Goal: Task Accomplishment & Management: Manage account settings

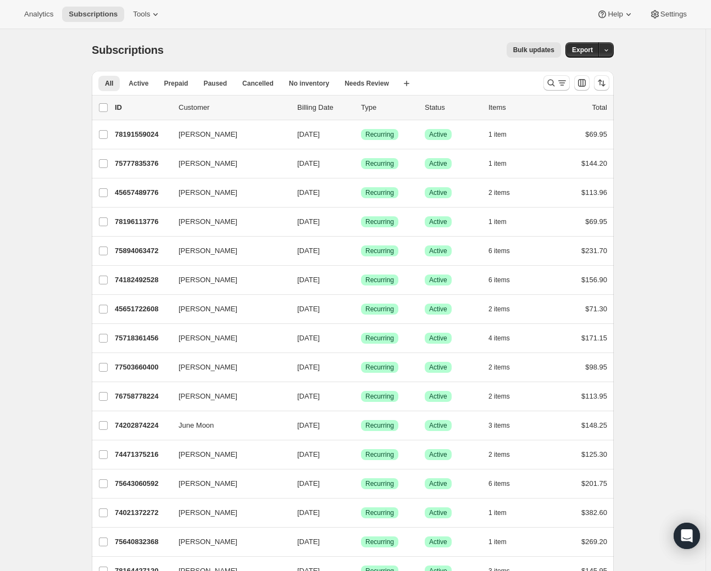
click at [554, 85] on icon "Search and filter results" at bounding box center [550, 82] width 11 height 11
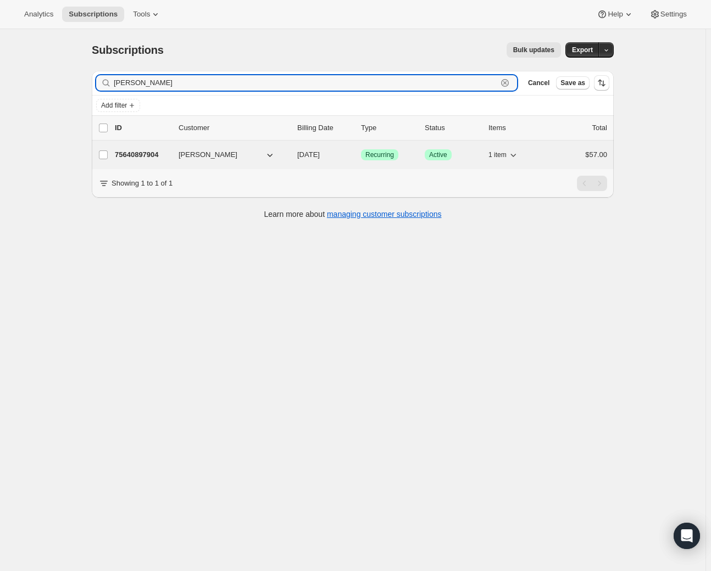
type input "[PERSON_NAME]"
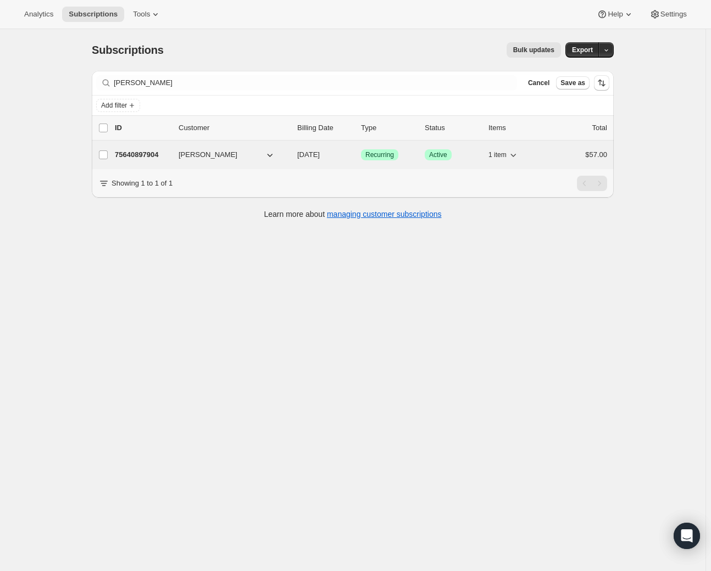
click at [176, 158] on div "75640897904 [PERSON_NAME] [DATE] Success Recurring Success Active 1 item $57.00" at bounding box center [361, 154] width 492 height 15
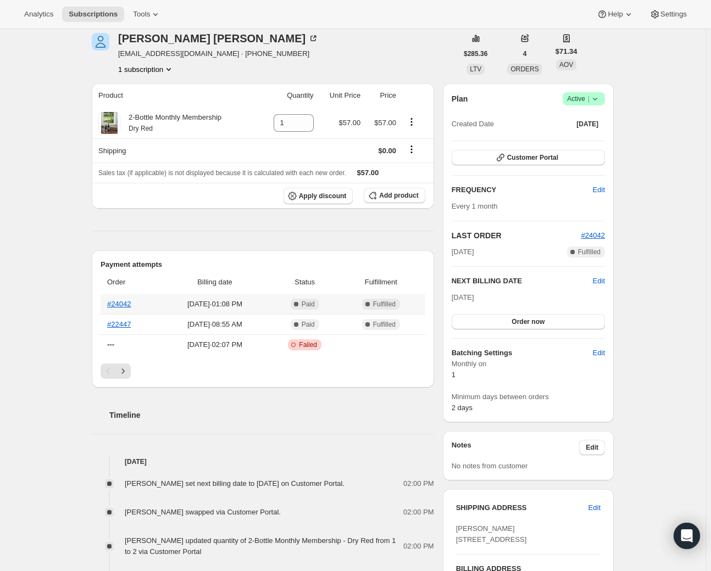
scroll to position [49, 0]
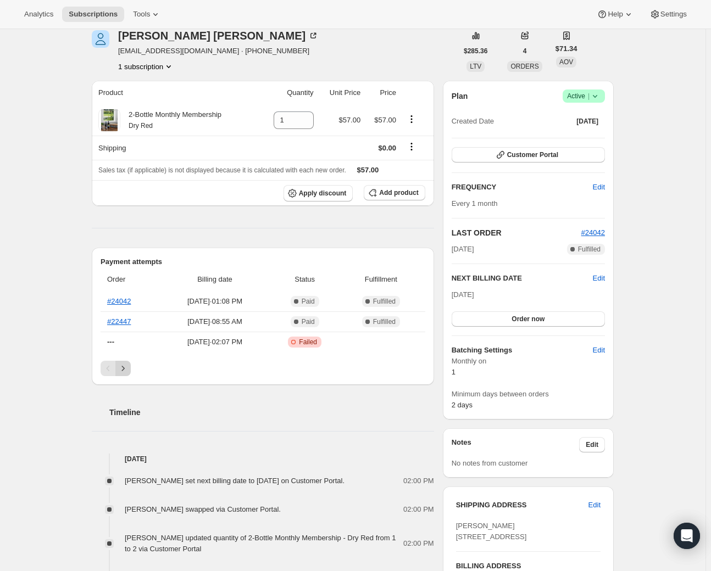
click at [121, 366] on icon "Next" at bounding box center [123, 368] width 11 height 11
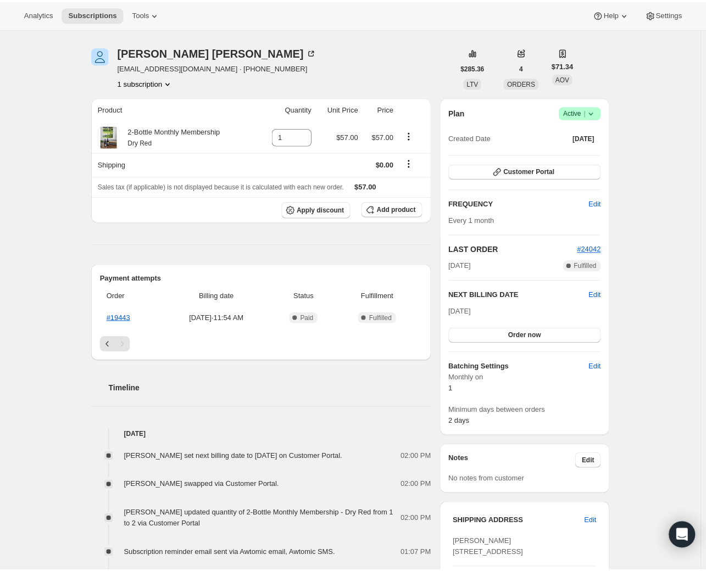
scroll to position [0, 0]
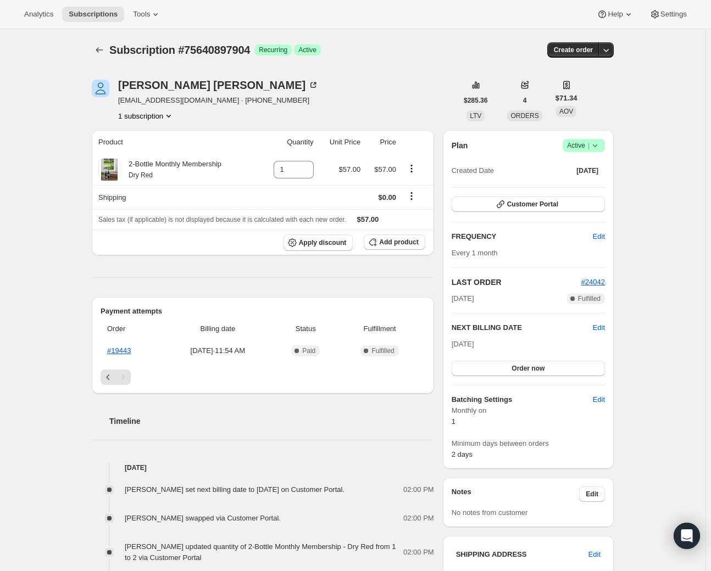
click at [55, 510] on div "Subscription #75640897904. This page is ready Subscription #75640897904 Success…" at bounding box center [352, 543] width 705 height 1028
